Goal: Task Accomplishment & Management: Manage account settings

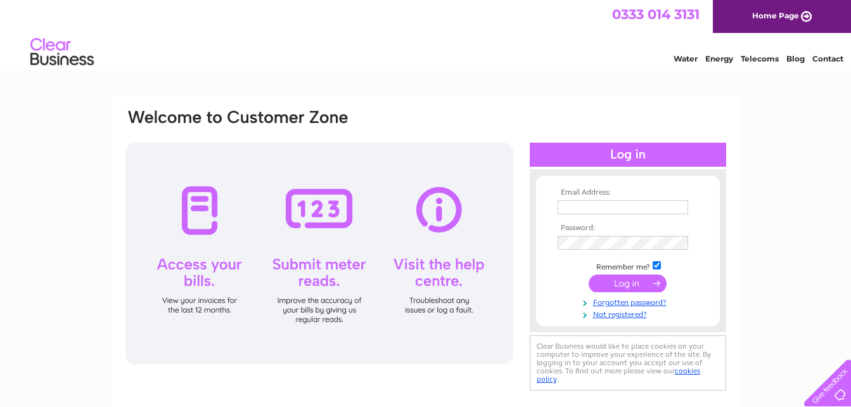
click at [636, 211] on input "text" at bounding box center [622, 207] width 130 height 14
type input "[PERSON_NAME][EMAIL_ADDRESS][DOMAIN_NAME]"
click at [624, 280] on input "submit" at bounding box center [627, 285] width 78 height 18
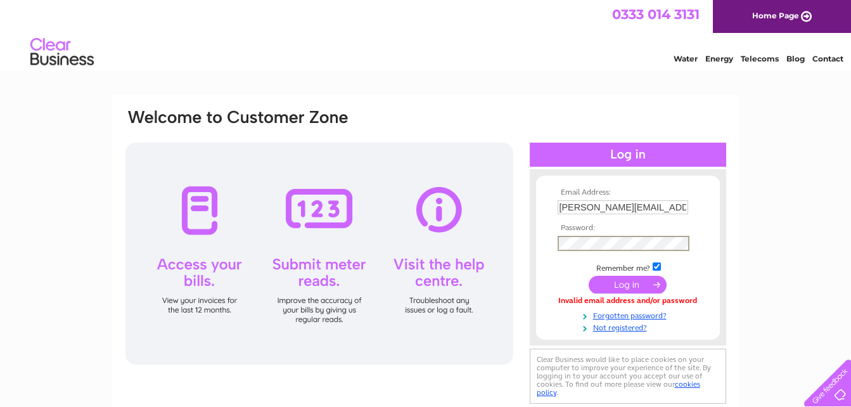
click at [630, 283] on input "submit" at bounding box center [627, 285] width 78 height 18
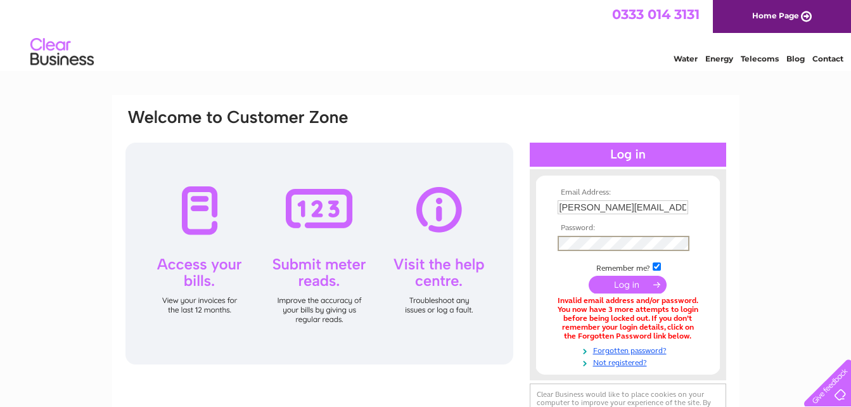
click at [634, 288] on input "submit" at bounding box center [627, 285] width 78 height 18
click at [645, 279] on input "submit" at bounding box center [627, 285] width 78 height 18
click at [614, 288] on input "submit" at bounding box center [627, 285] width 78 height 18
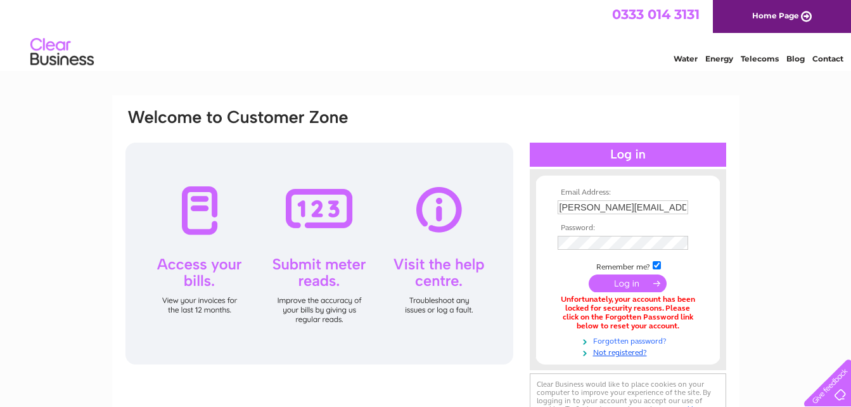
click at [630, 340] on link "Forgotten password?" at bounding box center [629, 340] width 144 height 12
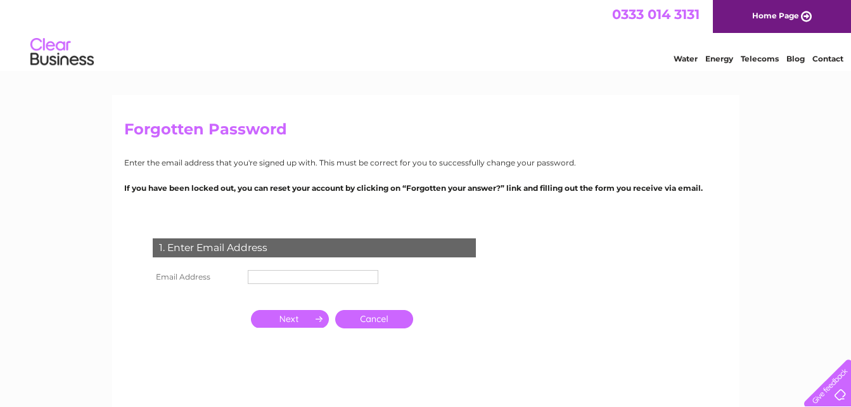
click at [334, 280] on input "text" at bounding box center [313, 277] width 130 height 14
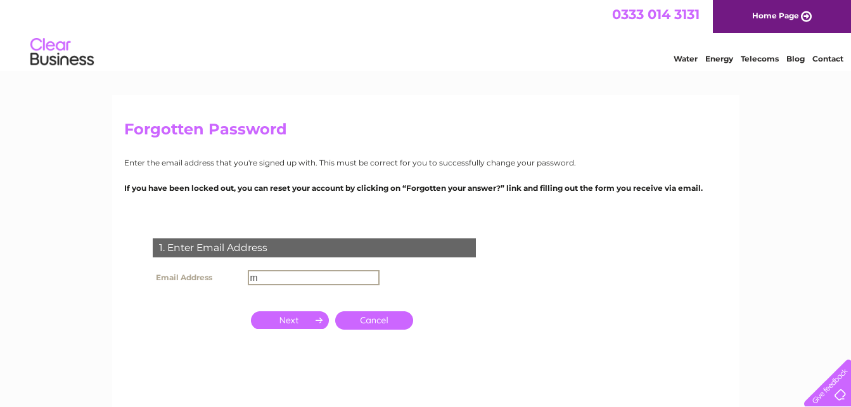
type input "[PERSON_NAME][EMAIL_ADDRESS][DOMAIN_NAME]"
click at [302, 317] on input "button" at bounding box center [290, 319] width 78 height 18
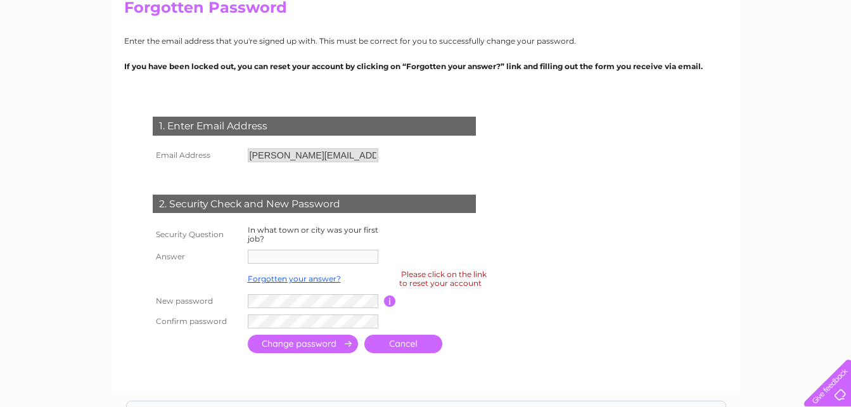
scroll to position [148, 0]
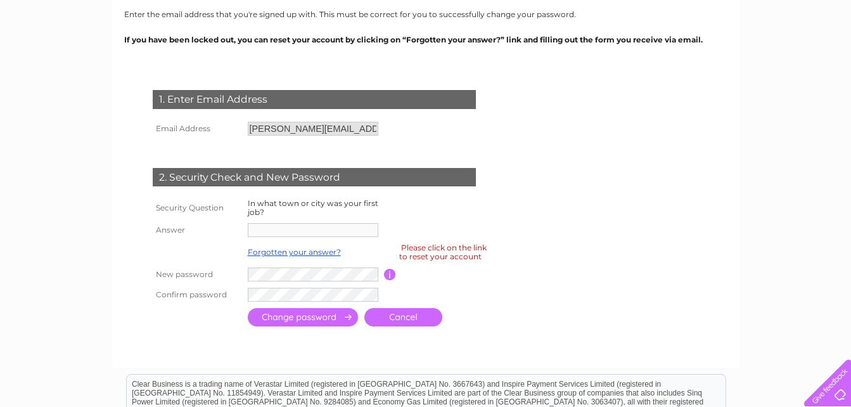
click at [416, 141] on div "1. Enter Email Address Email Address [PERSON_NAME][EMAIL_ADDRESS][DOMAIN_NAME] …" at bounding box center [316, 203] width 385 height 252
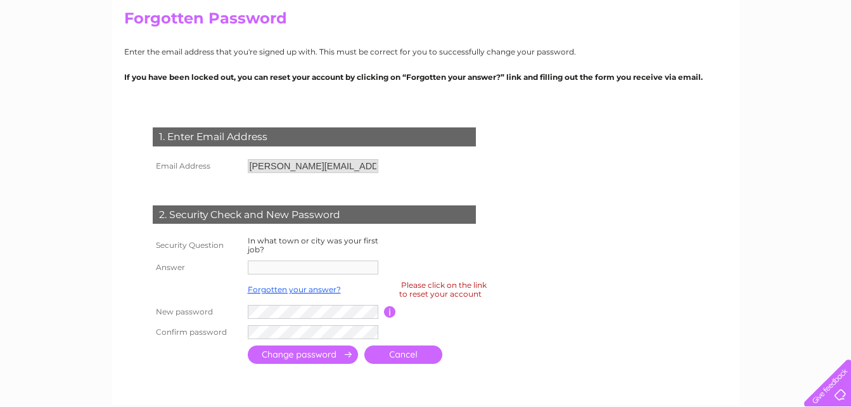
scroll to position [110, 0]
